Goal: Task Accomplishment & Management: Complete application form

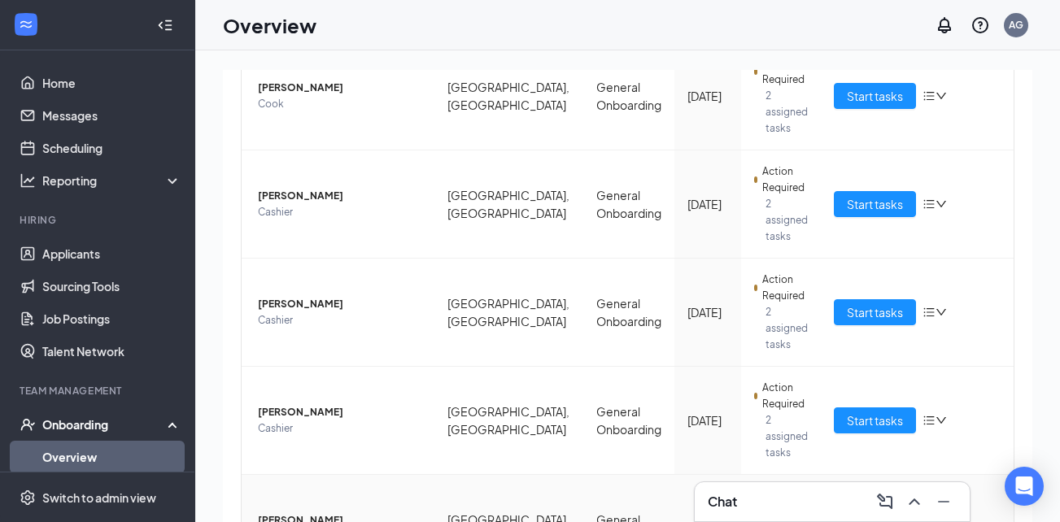
scroll to position [285, 0]
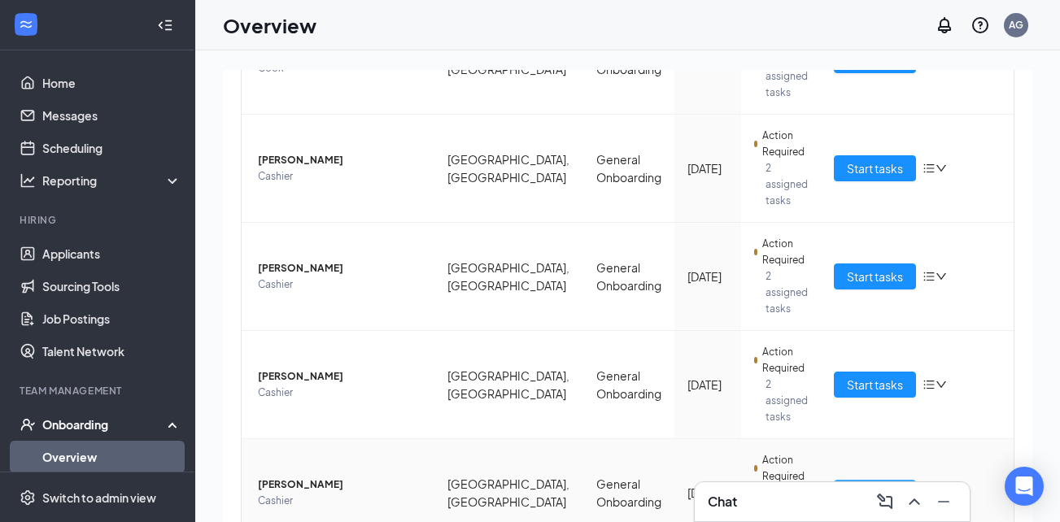
click at [858, 484] on span "Start tasks" at bounding box center [875, 493] width 56 height 18
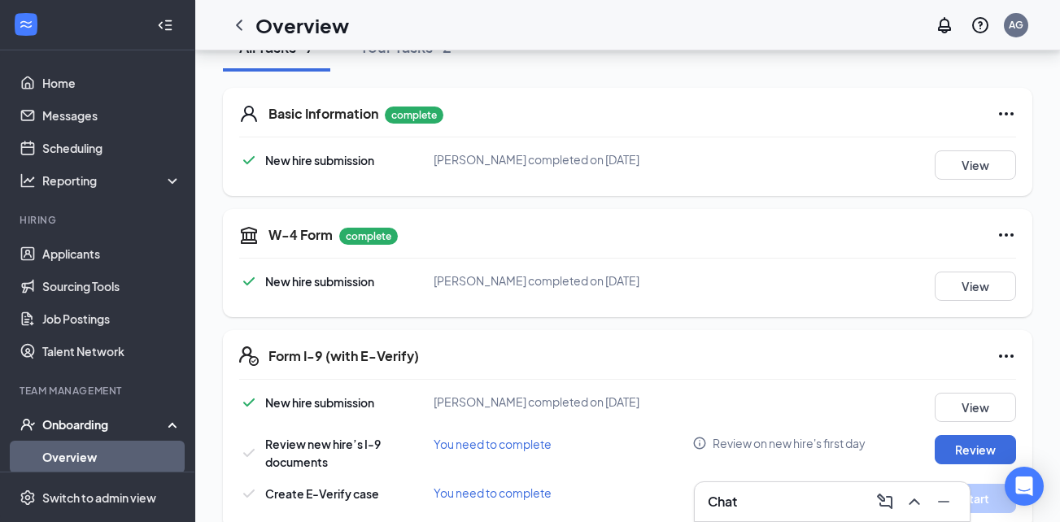
scroll to position [325, 0]
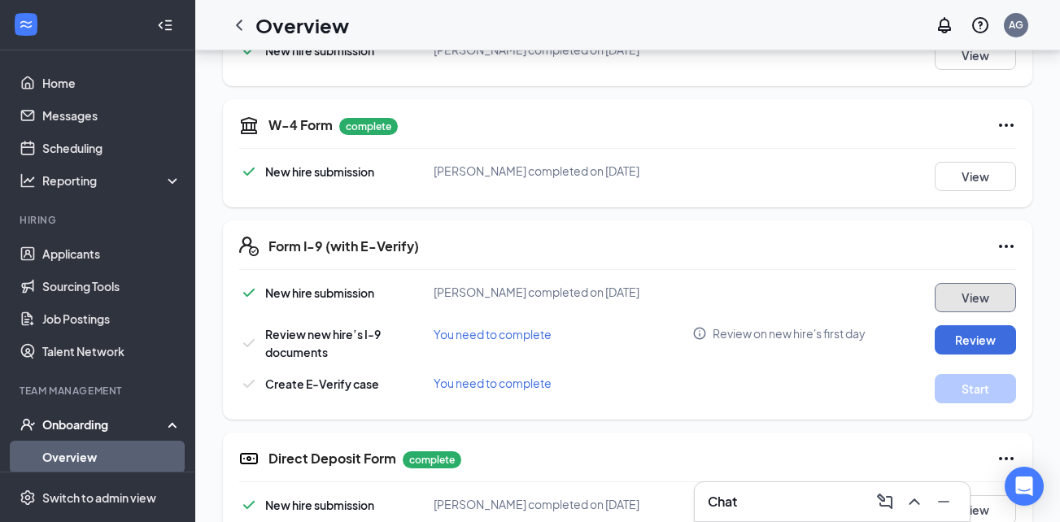
click at [961, 302] on button "View" at bounding box center [974, 297] width 81 height 29
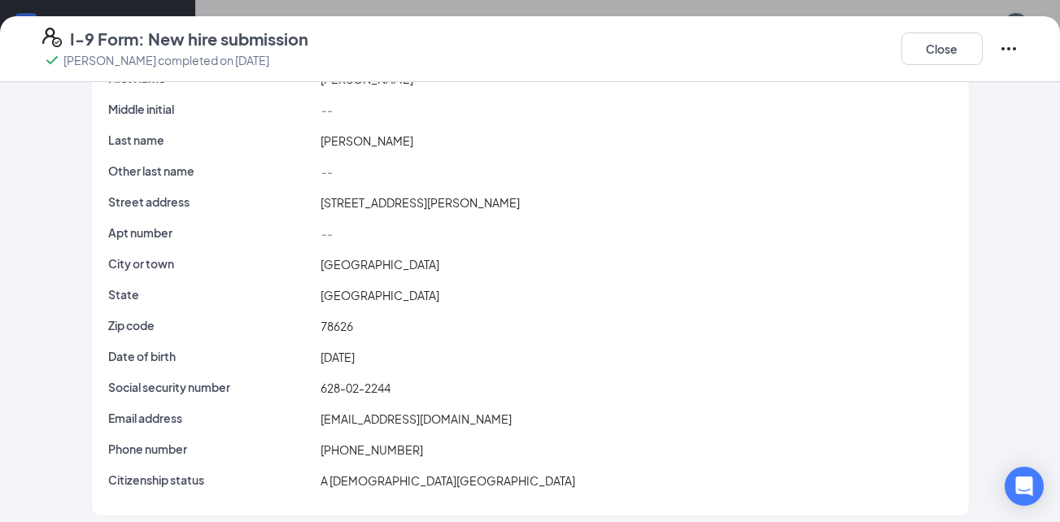
scroll to position [92, 0]
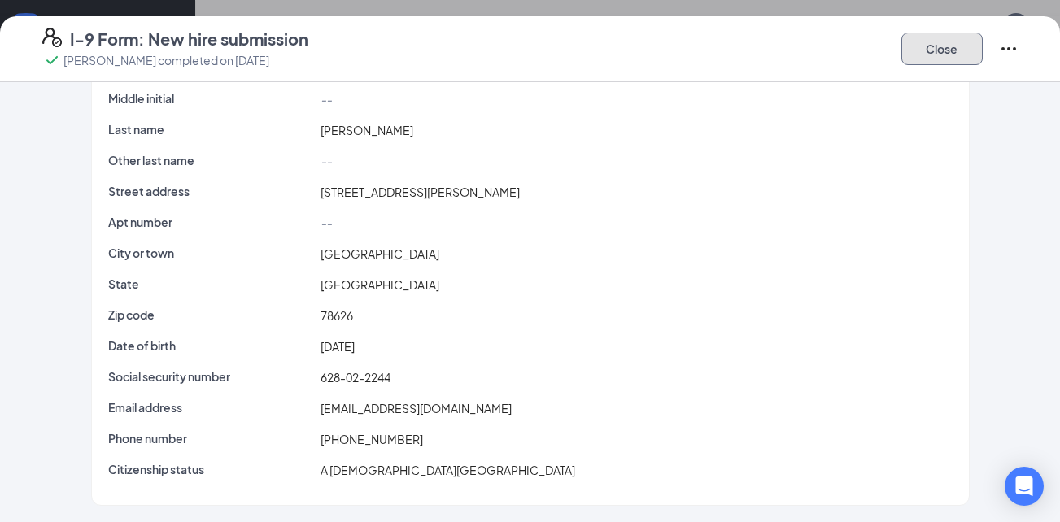
click at [915, 51] on button "Close" at bounding box center [941, 49] width 81 height 33
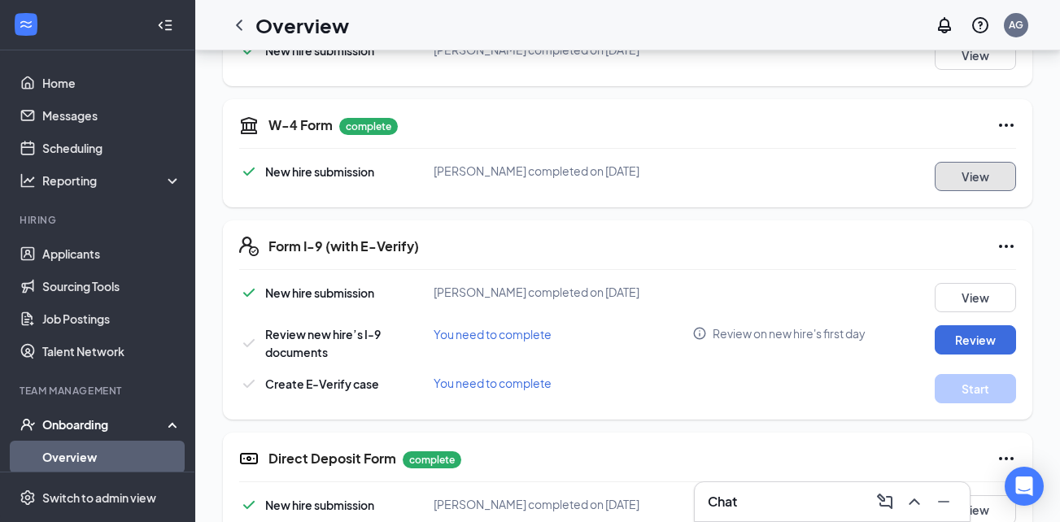
click at [976, 170] on button "View" at bounding box center [974, 176] width 81 height 29
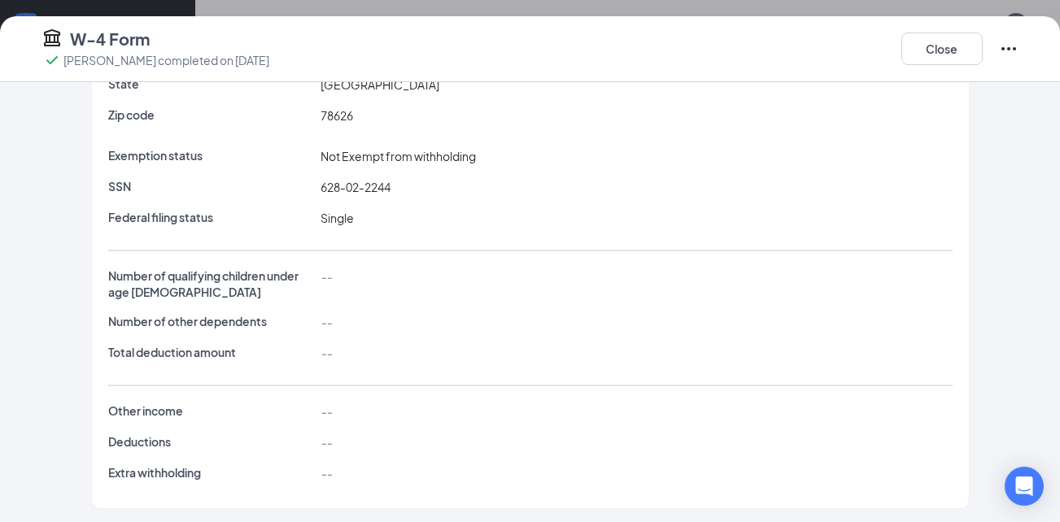
scroll to position [233, 0]
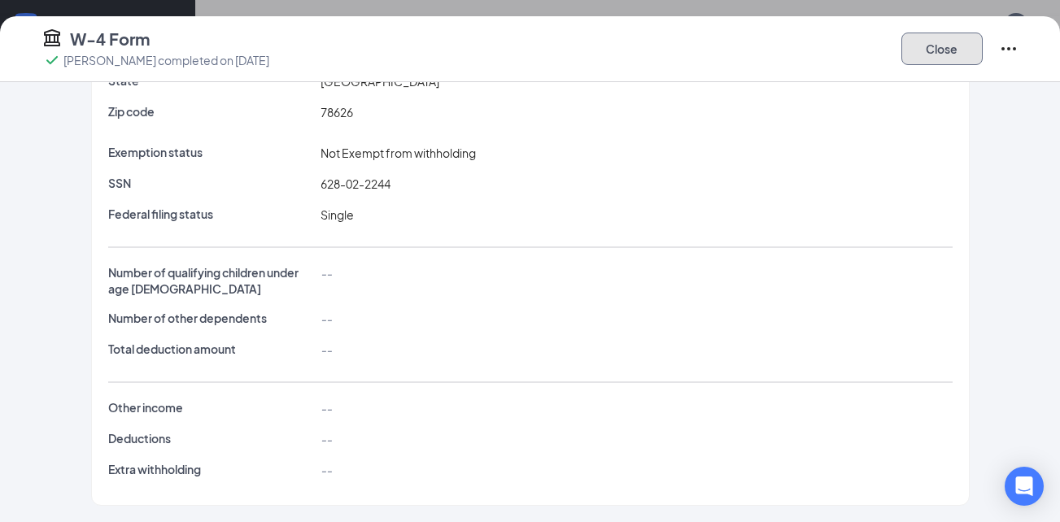
click at [919, 56] on button "Close" at bounding box center [941, 49] width 81 height 33
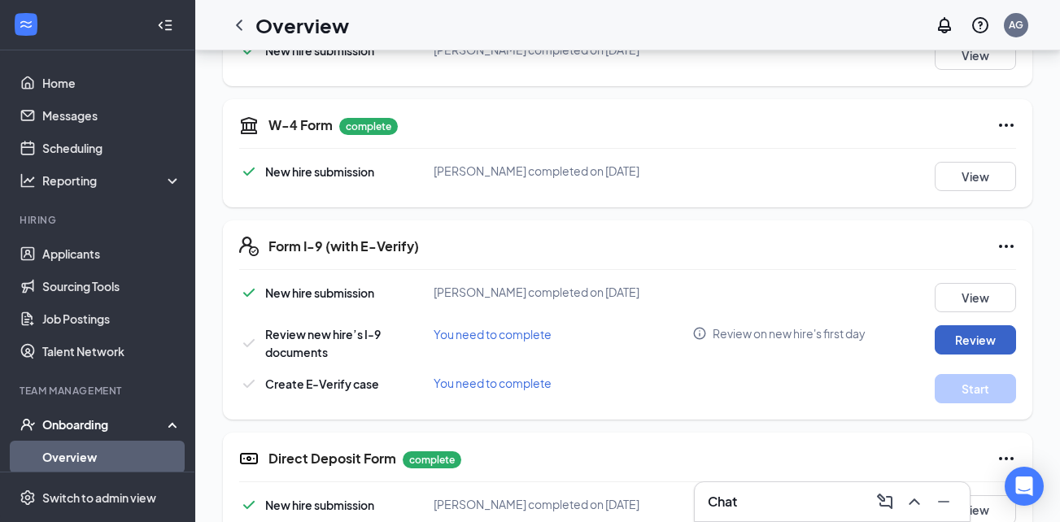
click at [991, 332] on button "Review" at bounding box center [974, 339] width 81 height 29
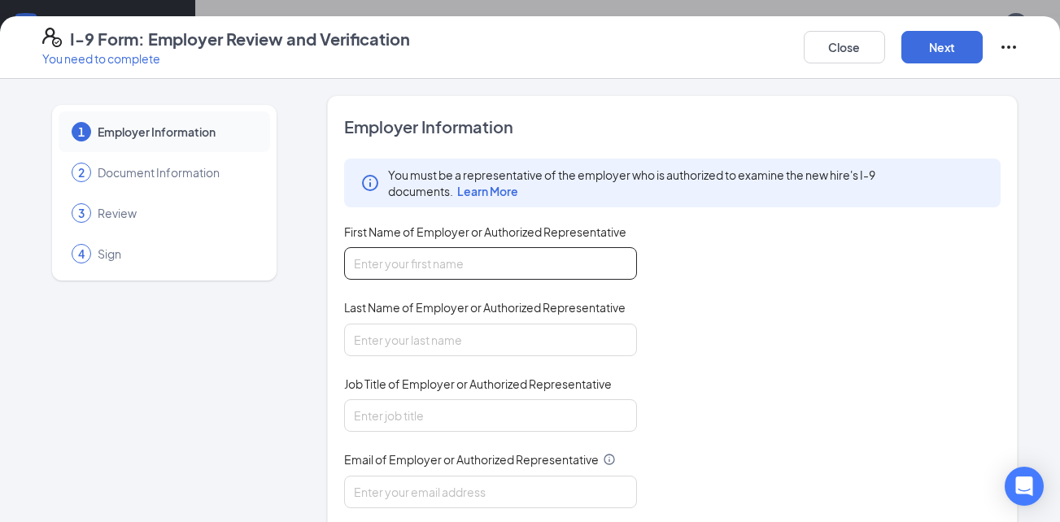
click at [544, 267] on input "First Name of Employer or Authorized Representative" at bounding box center [490, 263] width 293 height 33
type input "[PERSON_NAME]"
type input "Guess"
type input "General Manager"
type input "[EMAIL_ADDRESS][DOMAIN_NAME]"
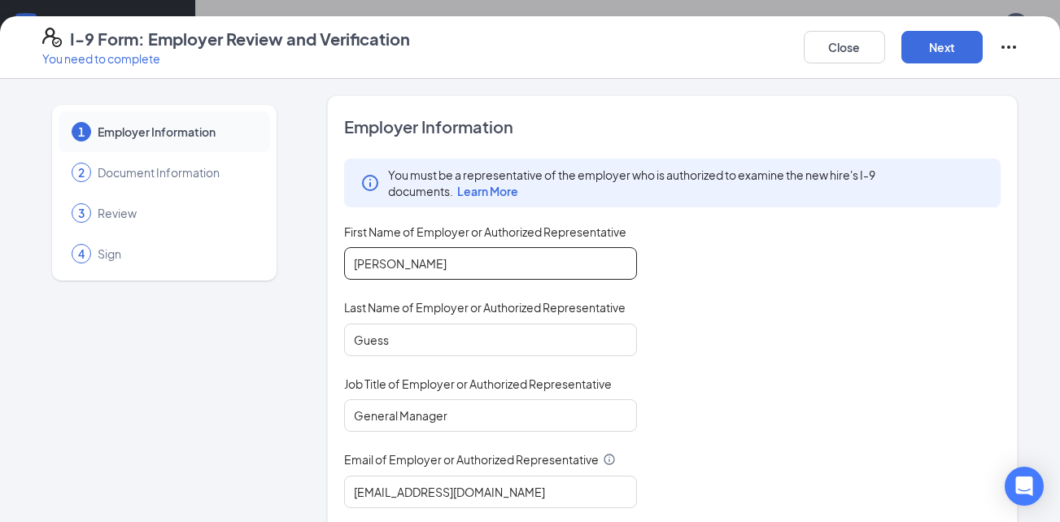
type input "3155295614"
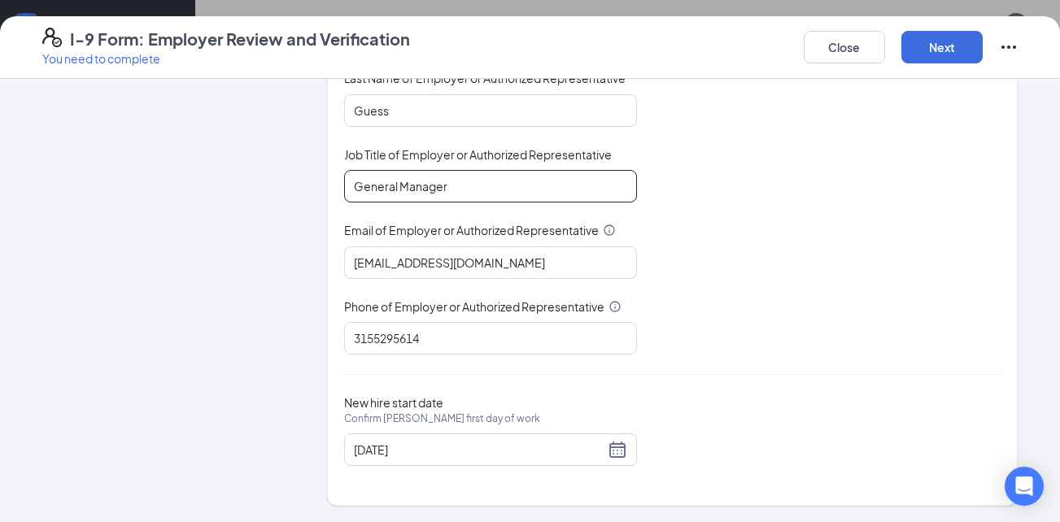
scroll to position [488, 0]
click at [943, 41] on button "Next" at bounding box center [941, 47] width 81 height 33
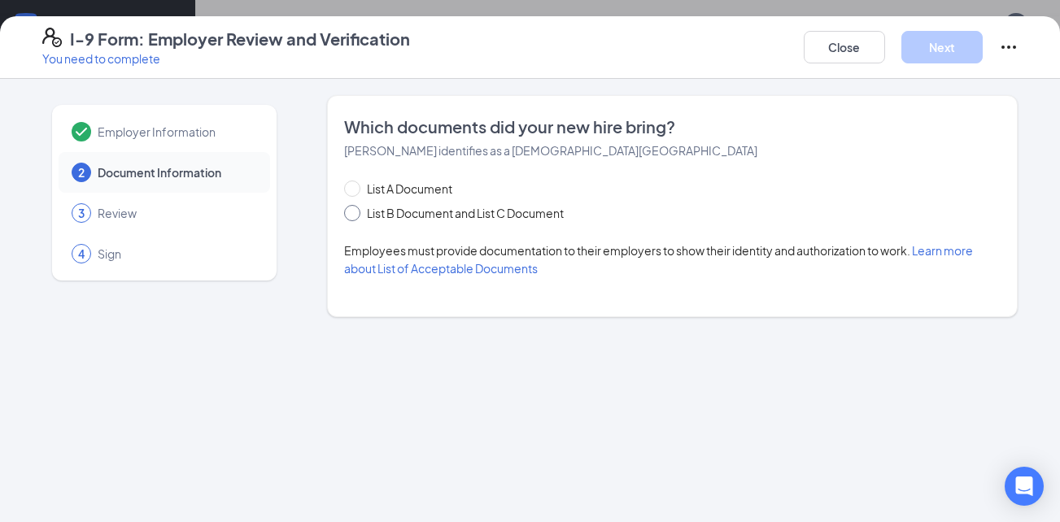
click at [497, 214] on span "List B Document and List C Document" at bounding box center [465, 213] width 210 height 18
click at [355, 214] on input "List B Document and List C Document" at bounding box center [349, 210] width 11 height 11
radio input "true"
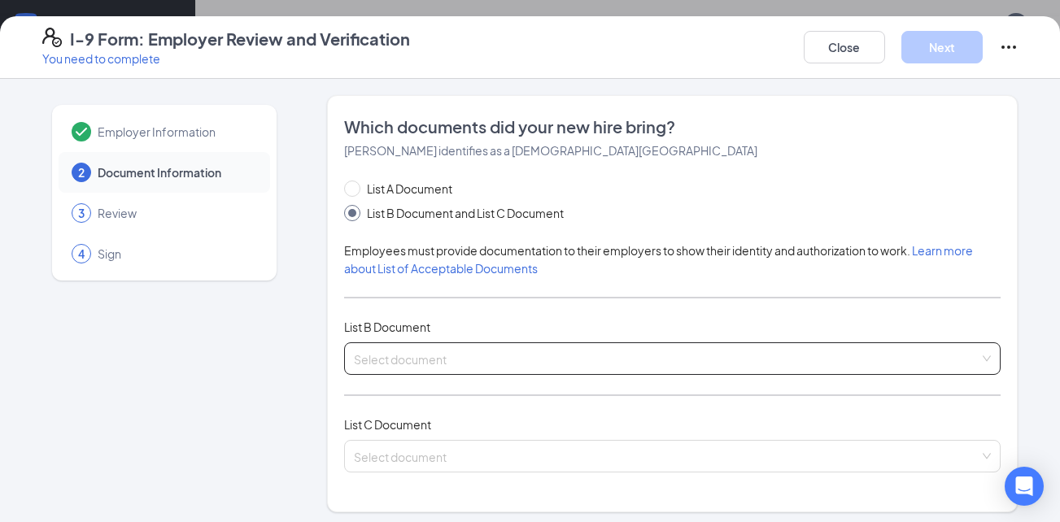
click at [468, 347] on input "search" at bounding box center [667, 355] width 626 height 24
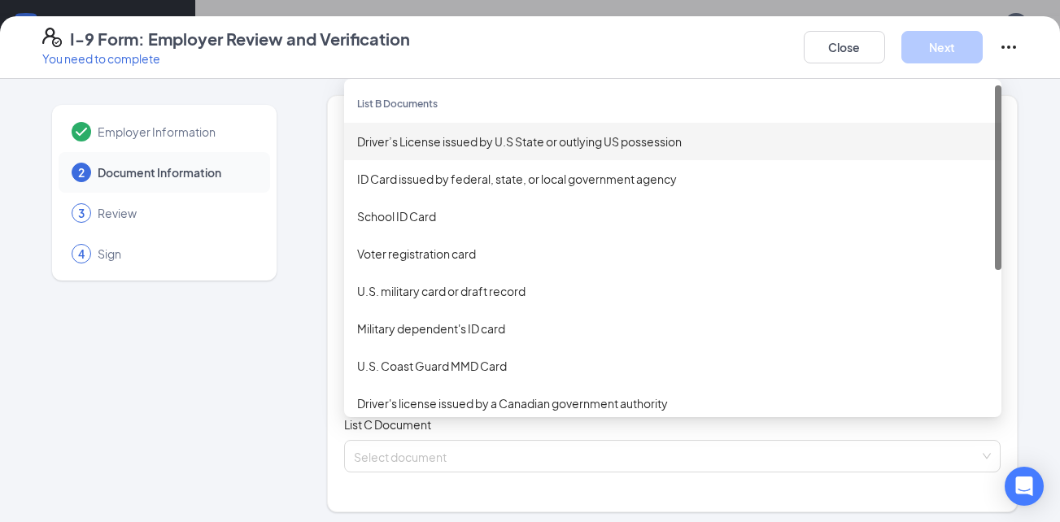
click at [404, 144] on div "Driver’s License issued by U.S State or outlying US possession" at bounding box center [672, 142] width 631 height 18
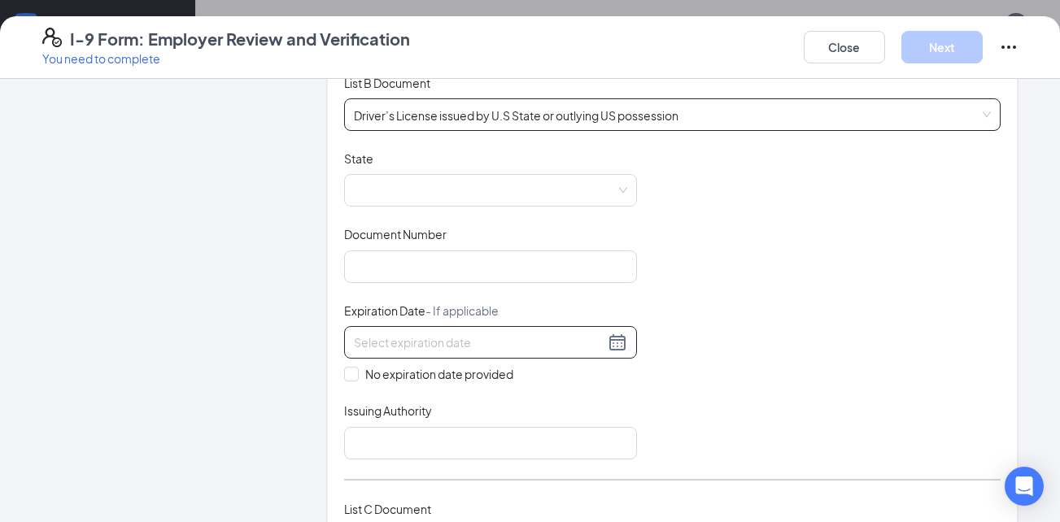
scroll to position [163, 0]
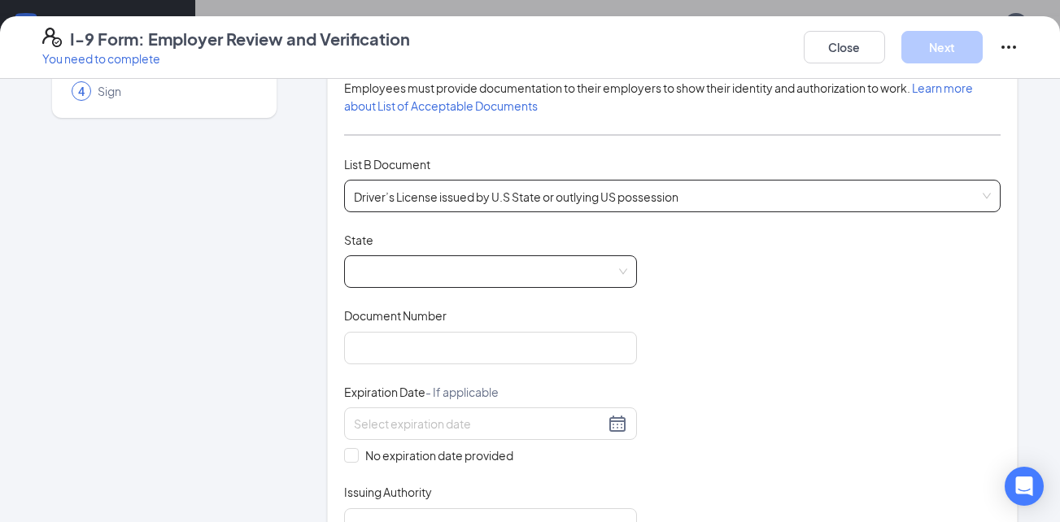
click at [405, 266] on span at bounding box center [490, 271] width 273 height 31
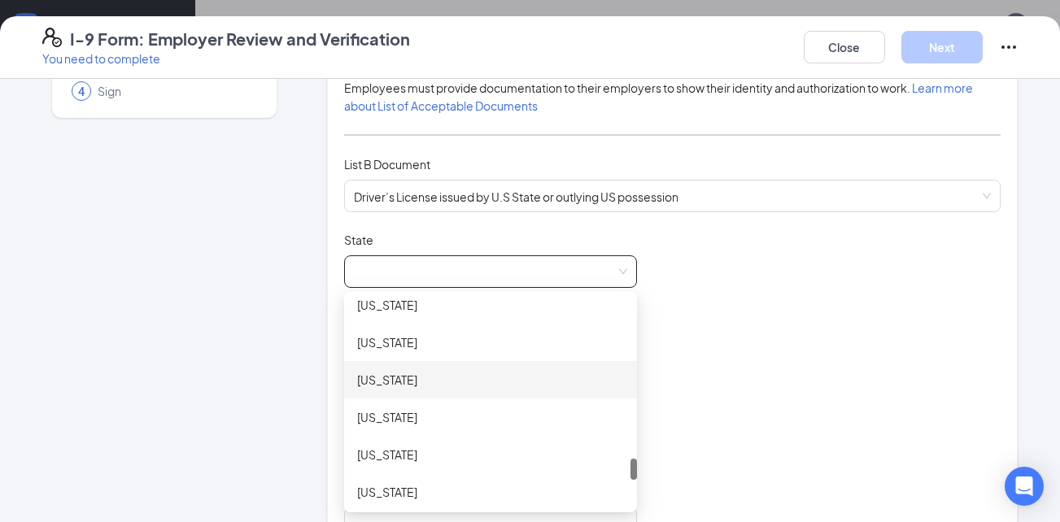
scroll to position [1627, 0]
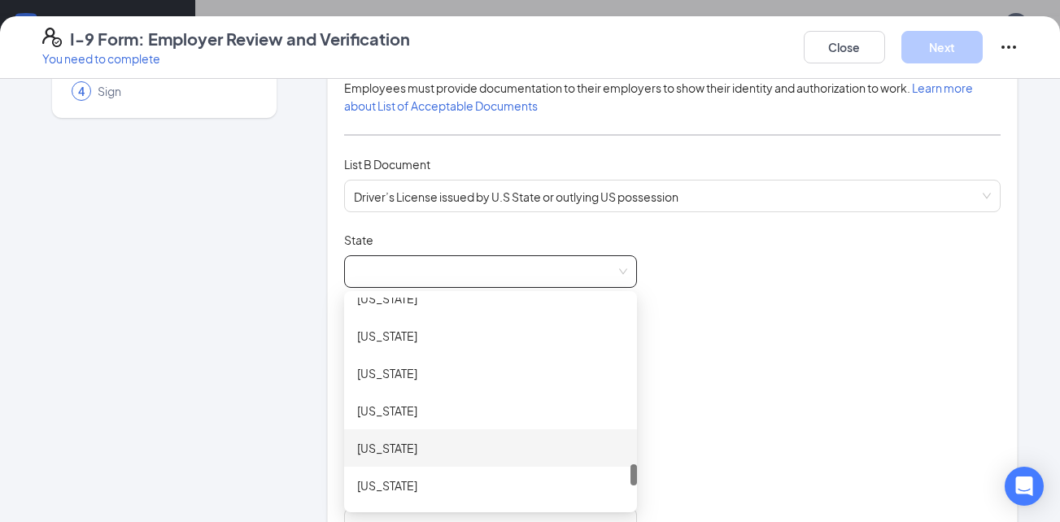
click at [412, 443] on div "[US_STATE]" at bounding box center [490, 448] width 267 height 18
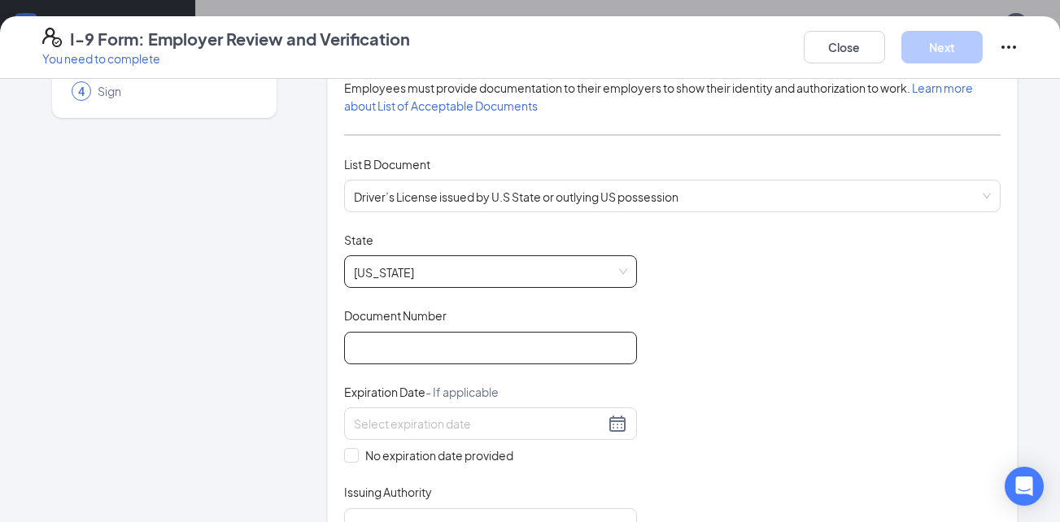
click at [428, 356] on input "Document Number" at bounding box center [490, 348] width 293 height 33
click at [794, 324] on div "Document Title Driver’s License issued by U.S State or outlying US possession S…" at bounding box center [672, 386] width 657 height 309
click at [519, 347] on input "Document Number" at bounding box center [490, 348] width 293 height 33
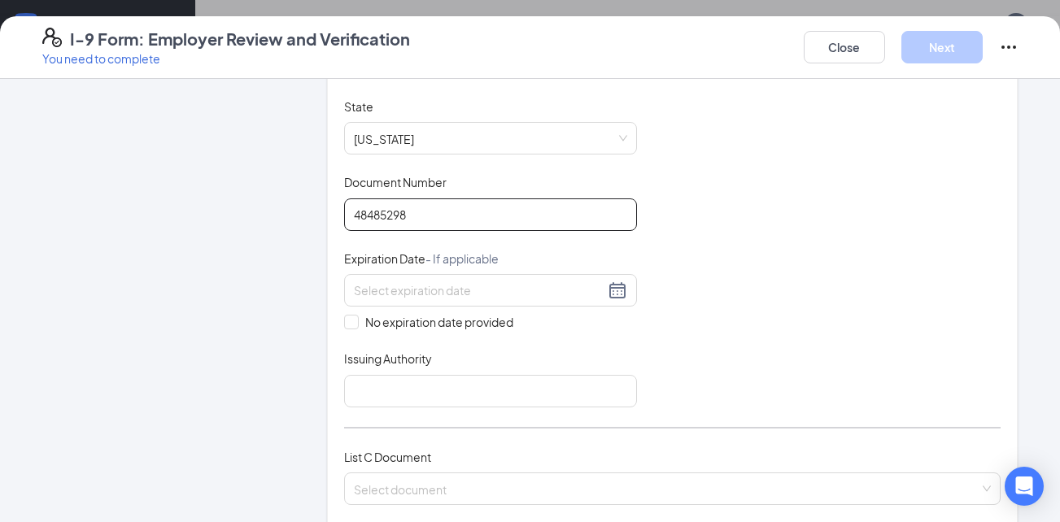
scroll to position [325, 0]
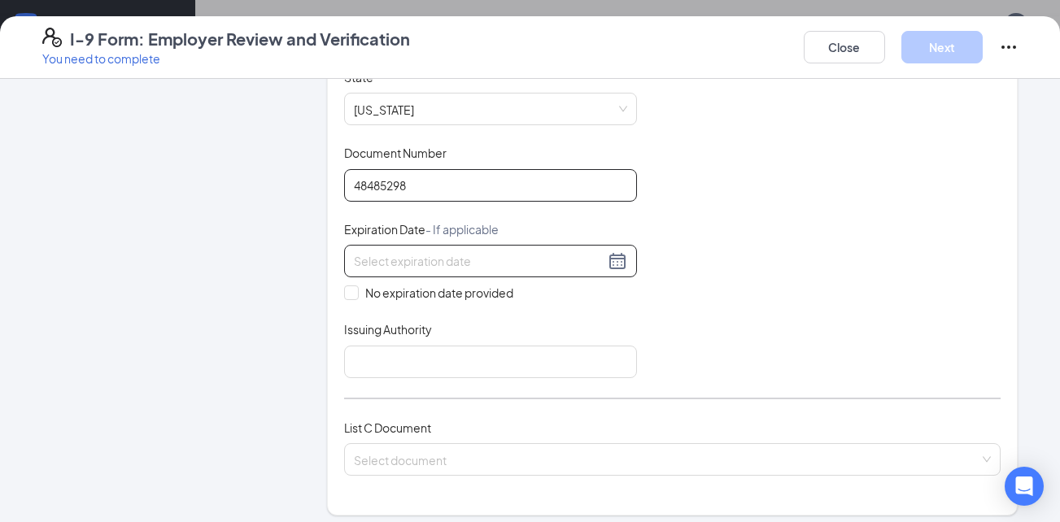
type input "48485298"
click at [613, 259] on div at bounding box center [490, 261] width 273 height 20
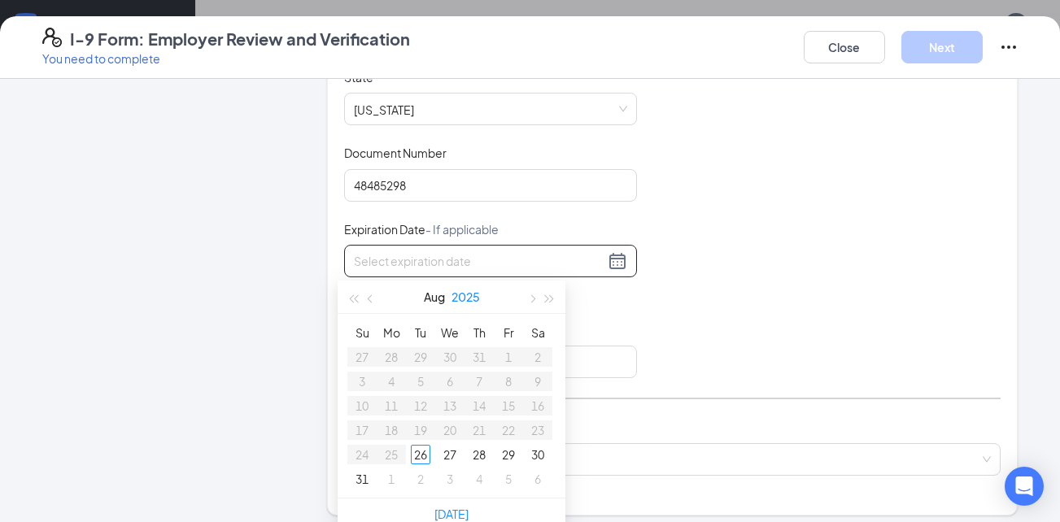
click at [471, 286] on button "2025" at bounding box center [465, 297] width 28 height 33
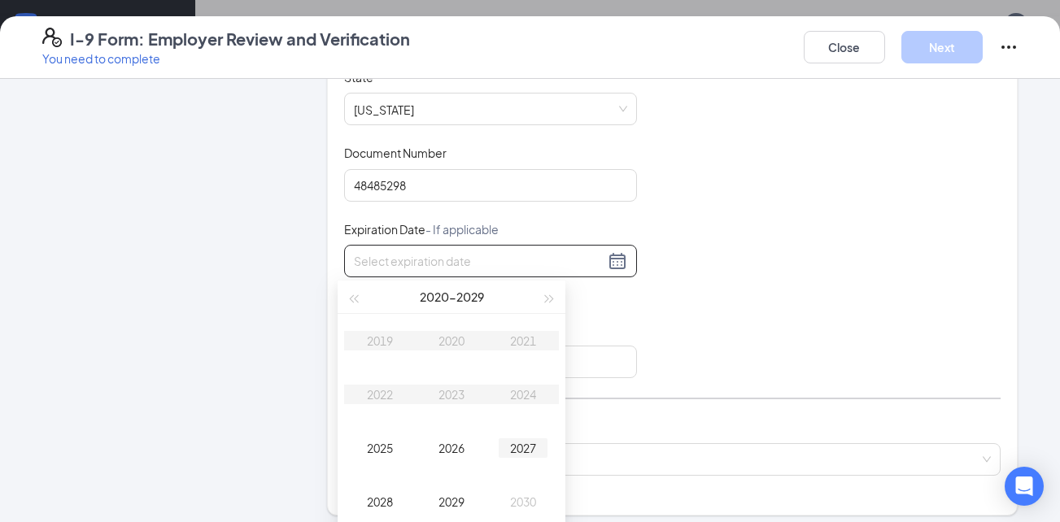
type input "[DATE]"
click at [555, 301] on button "button" at bounding box center [550, 297] width 18 height 33
click at [514, 342] on div "2031" at bounding box center [523, 341] width 49 height 20
type input "[DATE]"
click at [527, 499] on div "Dec" at bounding box center [523, 502] width 49 height 20
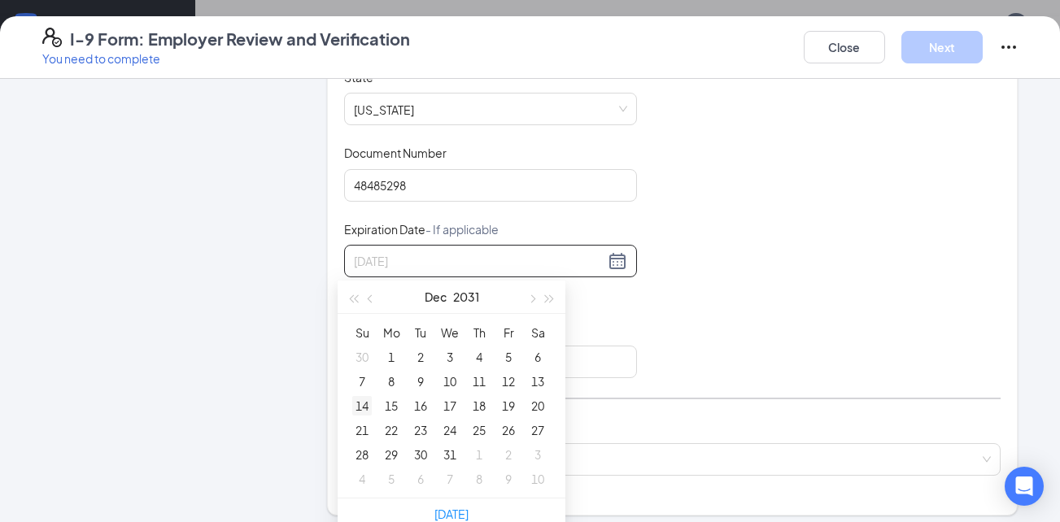
type input "[DATE]"
click at [368, 408] on div "14" at bounding box center [362, 406] width 20 height 20
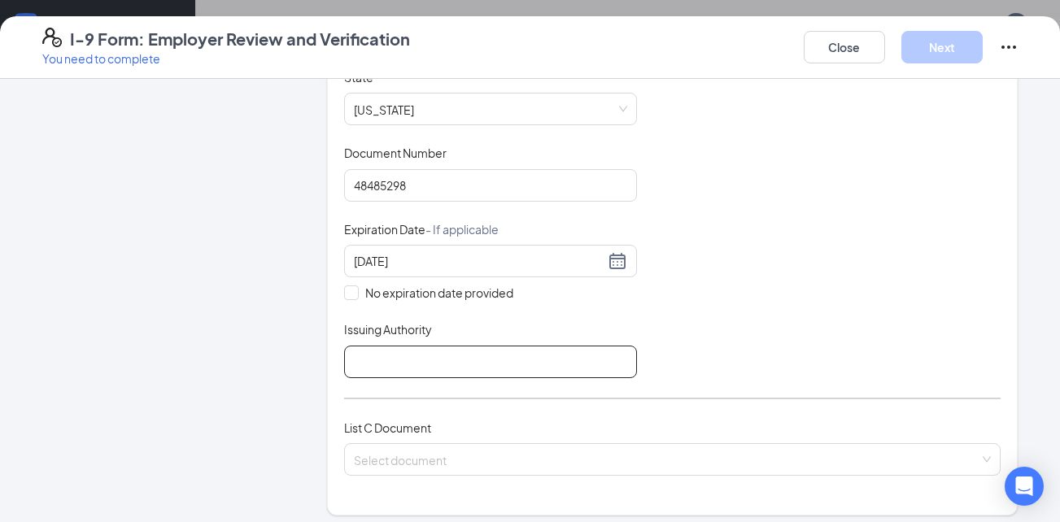
click at [434, 356] on input "Issuing Authority" at bounding box center [490, 362] width 293 height 33
type input "[GEOGRAPHIC_DATA]"
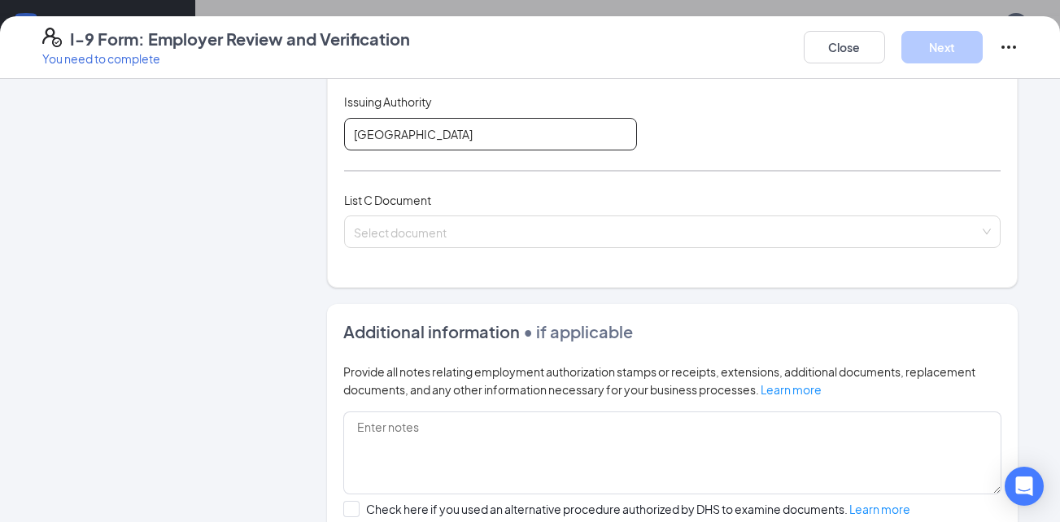
scroll to position [569, 0]
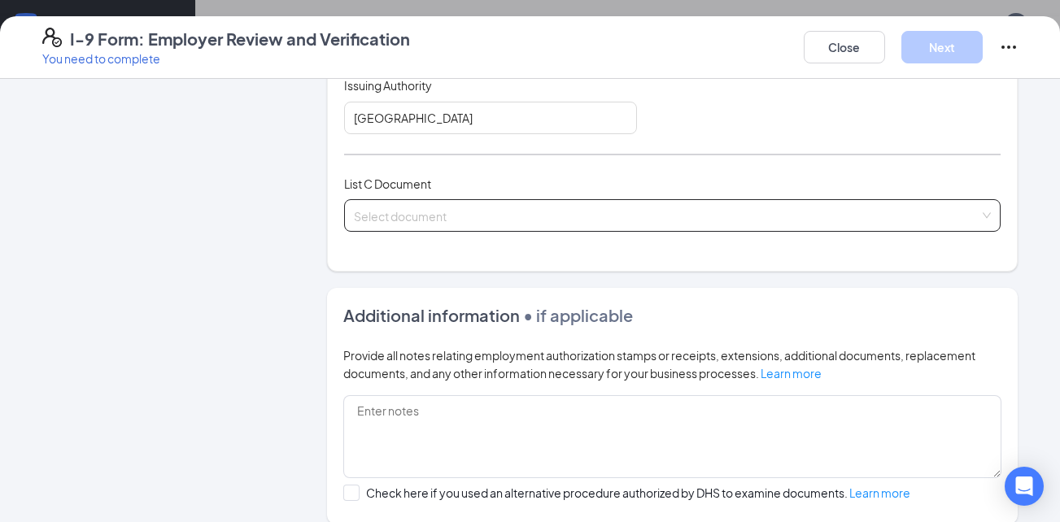
click at [467, 210] on input "search" at bounding box center [667, 212] width 626 height 24
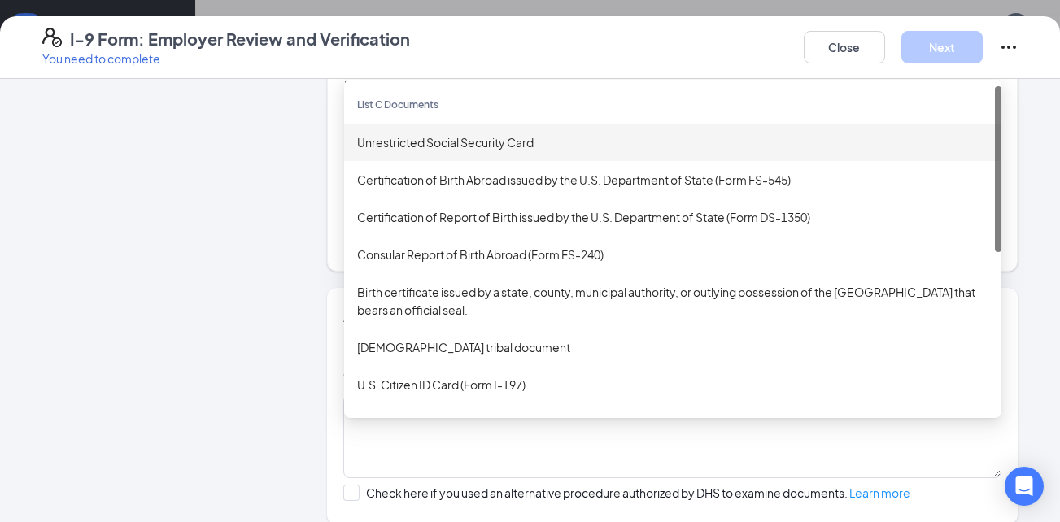
click at [437, 142] on div "Unrestricted Social Security Card" at bounding box center [672, 142] width 631 height 18
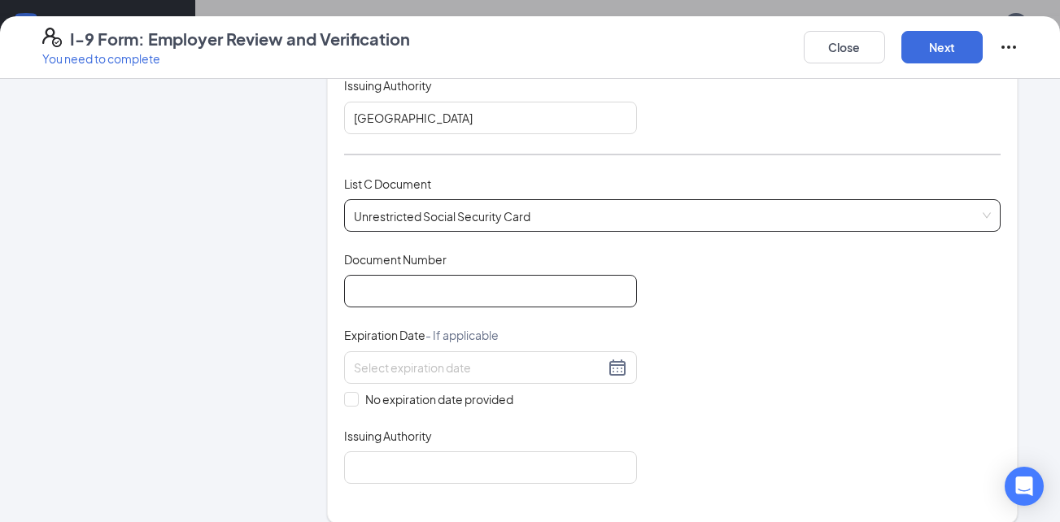
click at [424, 290] on input "Document Number" at bounding box center [490, 291] width 293 height 33
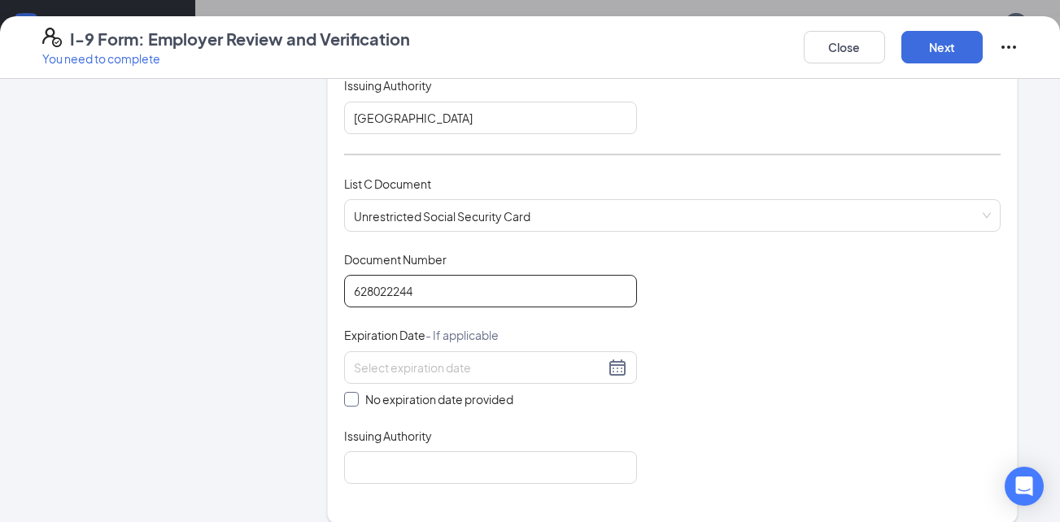
type input "628022244"
click at [349, 403] on span at bounding box center [351, 399] width 15 height 15
click at [349, 403] on input "No expiration date provided" at bounding box center [349, 397] width 11 height 11
checkbox input "true"
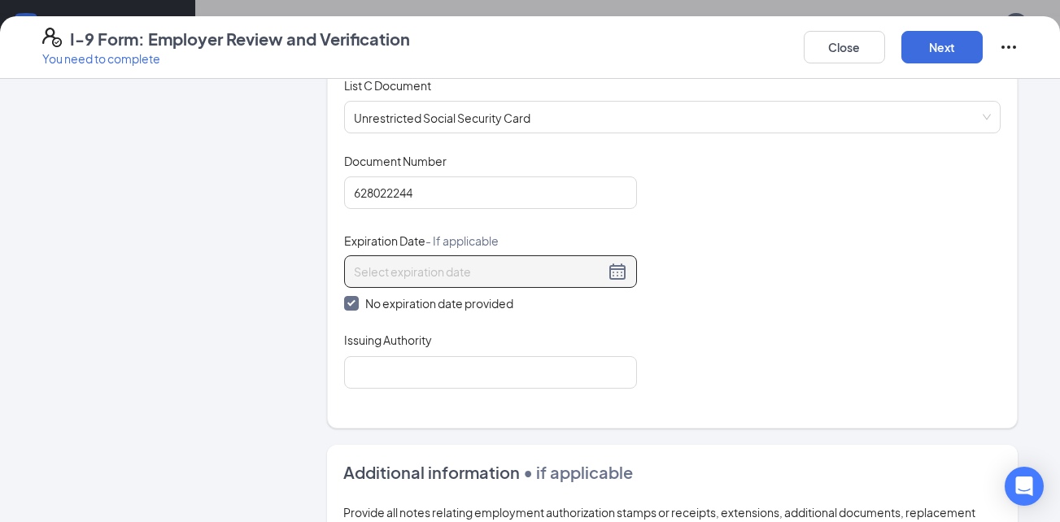
scroll to position [732, 0]
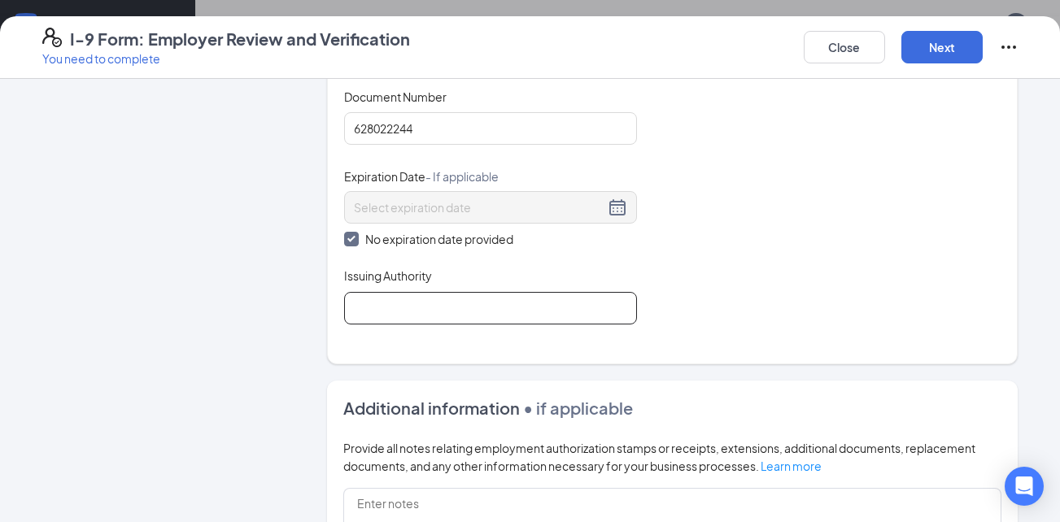
click at [486, 303] on input "Issuing Authority" at bounding box center [490, 308] width 293 height 33
type input "[GEOGRAPHIC_DATA]"
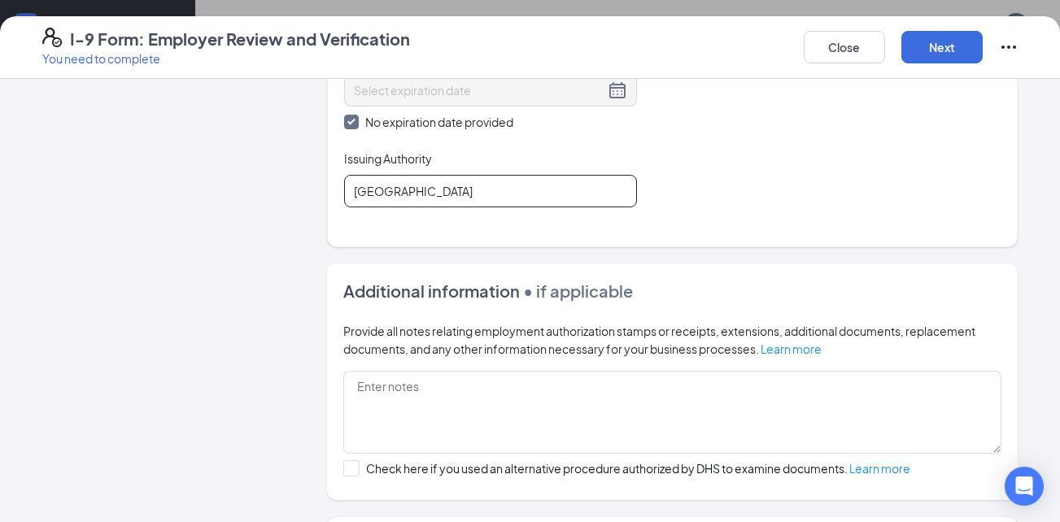
scroll to position [895, 0]
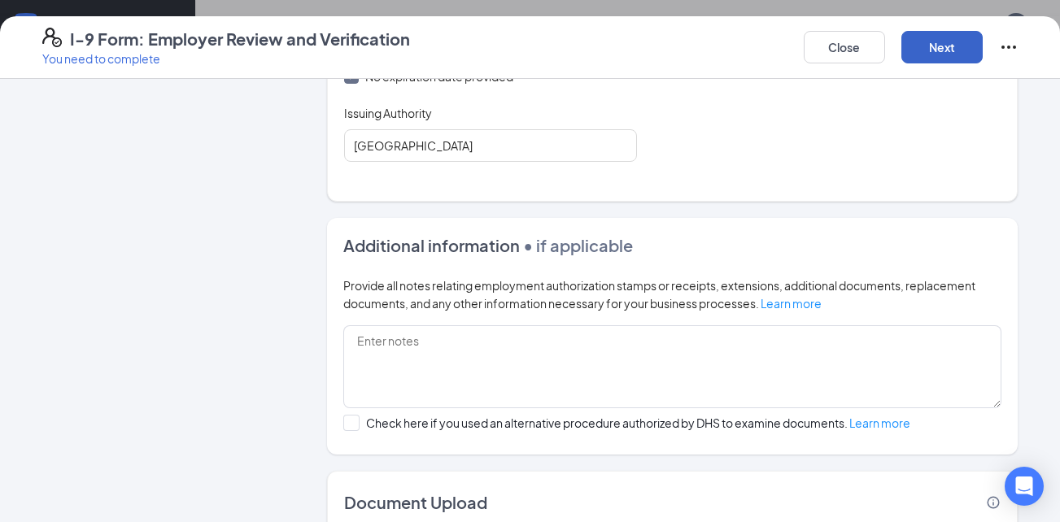
click at [943, 41] on button "Next" at bounding box center [941, 47] width 81 height 33
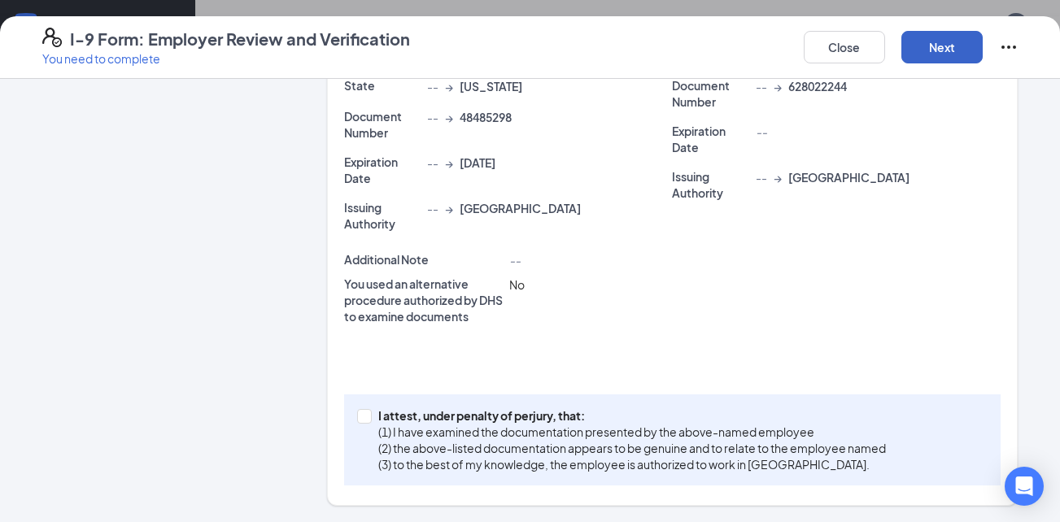
scroll to position [491, 0]
click at [357, 419] on input "I attest, under penalty of [PERSON_NAME], that: (1) I have examined the documen…" at bounding box center [362, 414] width 11 height 11
checkbox input "true"
click at [947, 45] on button "Next" at bounding box center [941, 47] width 81 height 33
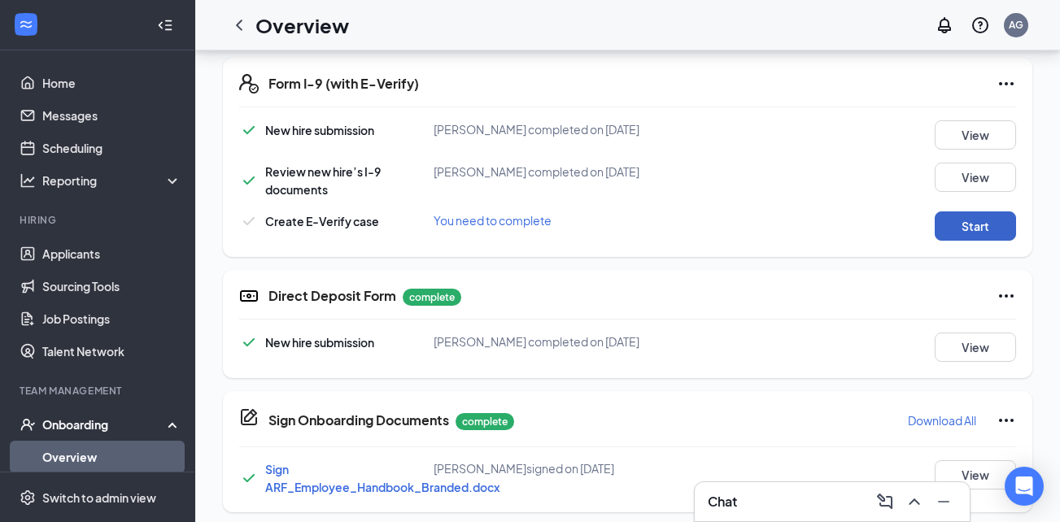
click at [969, 230] on button "Start" at bounding box center [974, 225] width 81 height 29
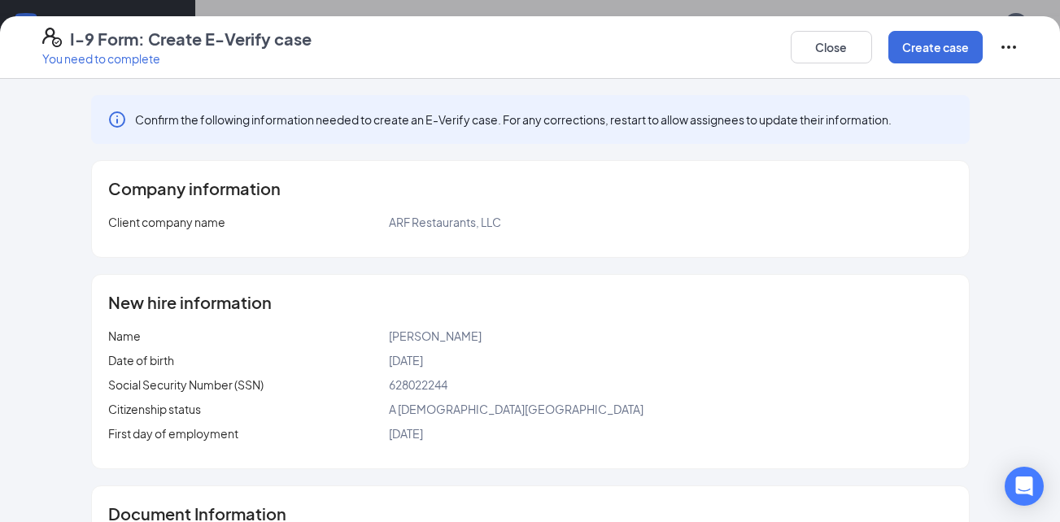
click at [1006, 46] on icon "Ellipses" at bounding box center [1009, 47] width 20 height 20
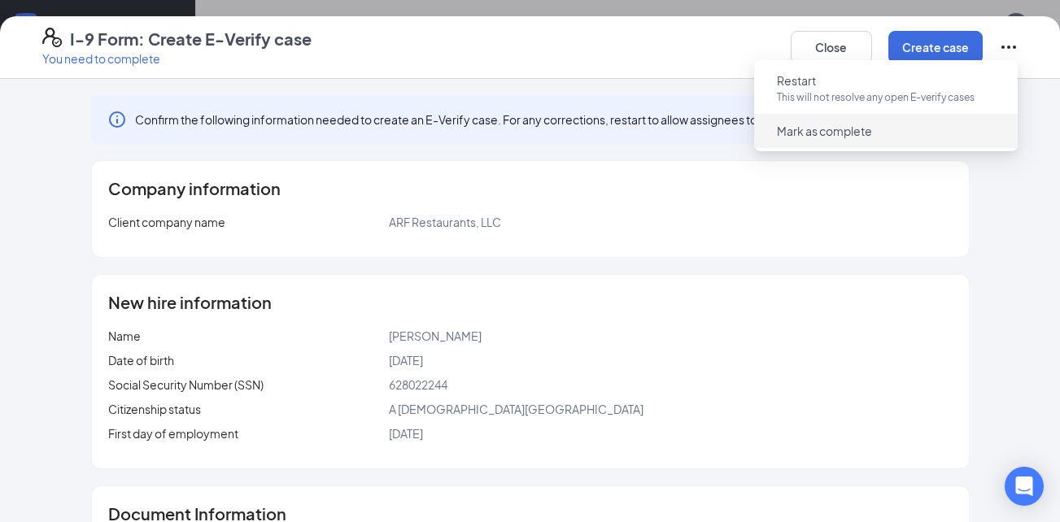
click at [891, 137] on span "Mark as complete" at bounding box center [886, 131] width 244 height 26
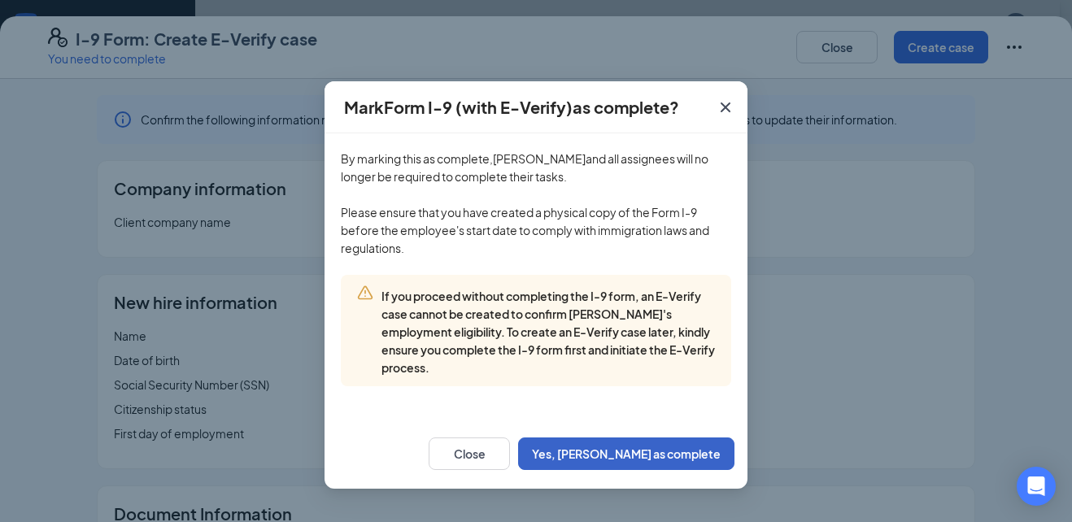
click at [689, 450] on button "Yes, [PERSON_NAME] as complete" at bounding box center [626, 454] width 216 height 33
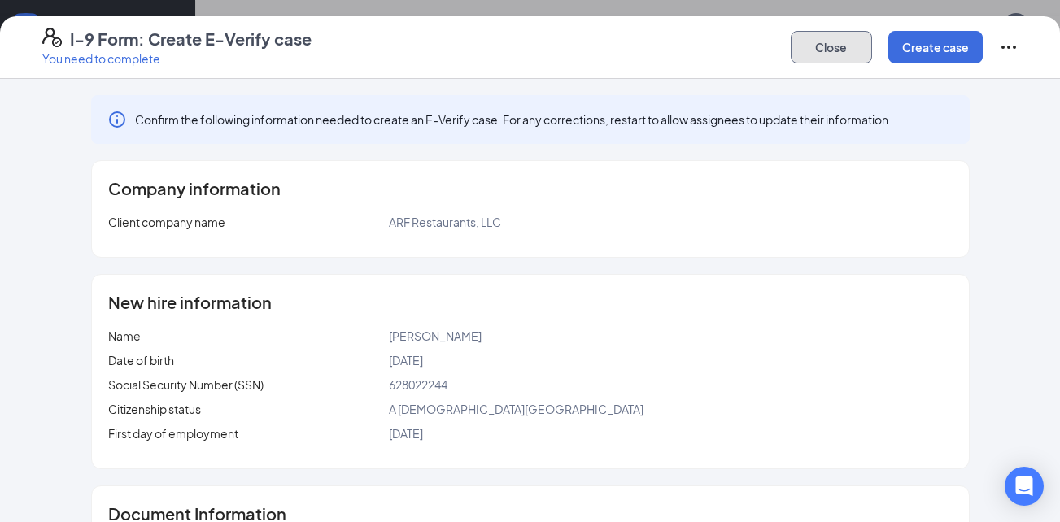
click at [827, 48] on button "Close" at bounding box center [831, 47] width 81 height 33
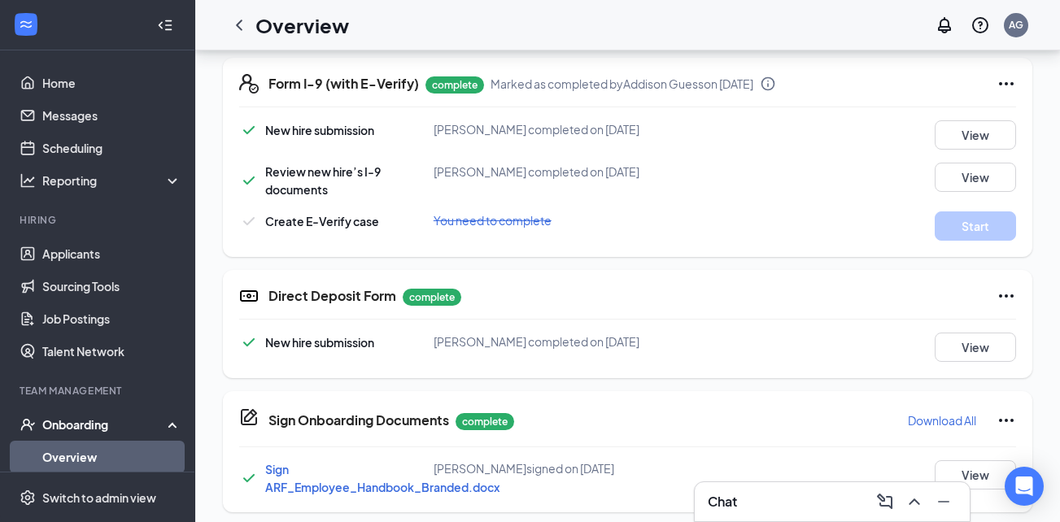
click at [87, 456] on link "Overview" at bounding box center [111, 457] width 139 height 33
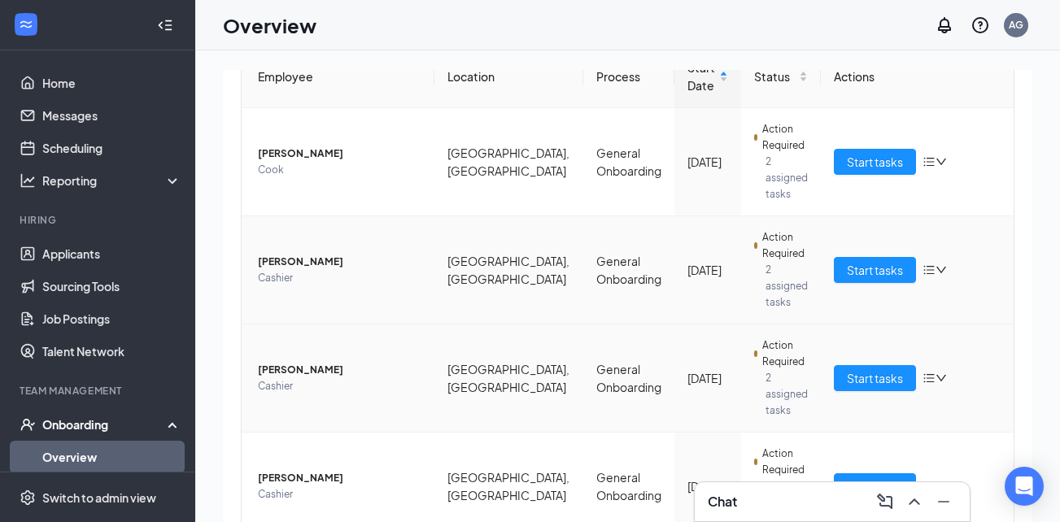
scroll to position [194, 0]
